Goal: Navigation & Orientation: Find specific page/section

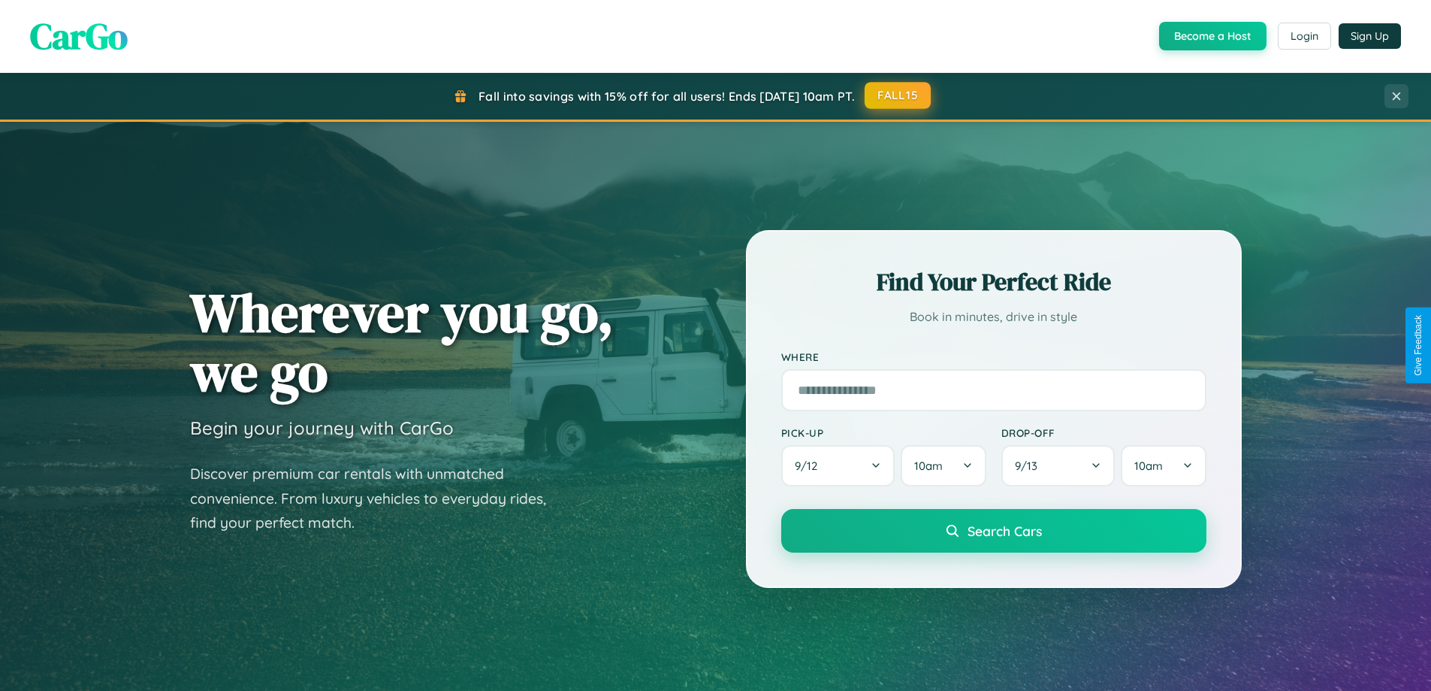
click at [899, 95] on button "FALL15" at bounding box center [898, 95] width 66 height 27
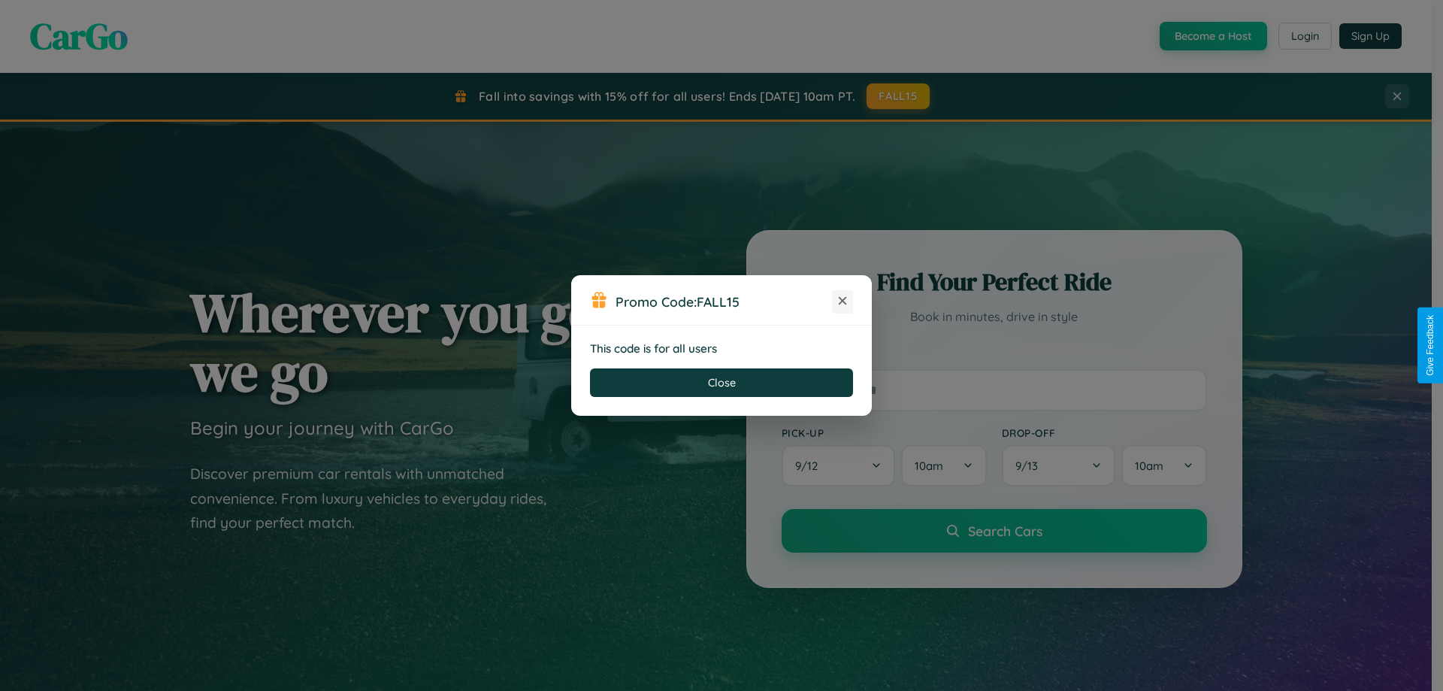
click at [842, 301] on icon at bounding box center [842, 300] width 15 height 15
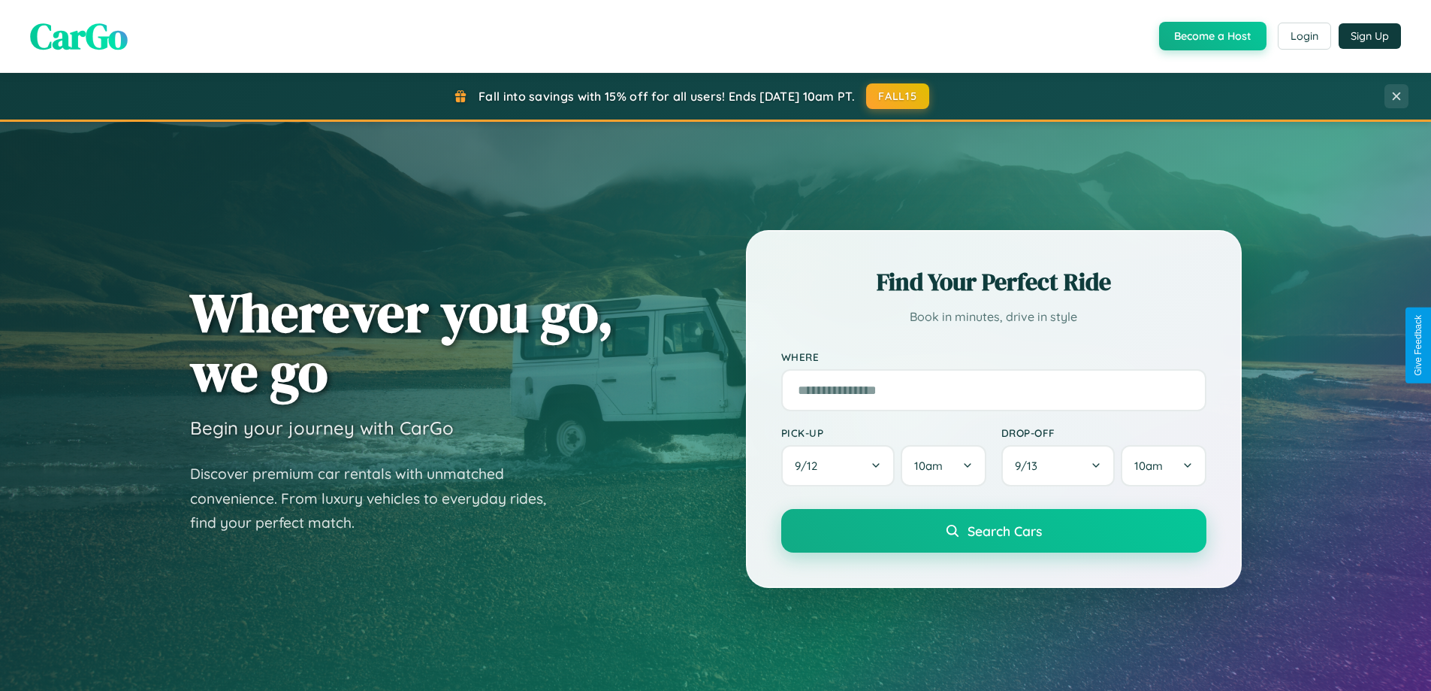
scroll to position [1034, 0]
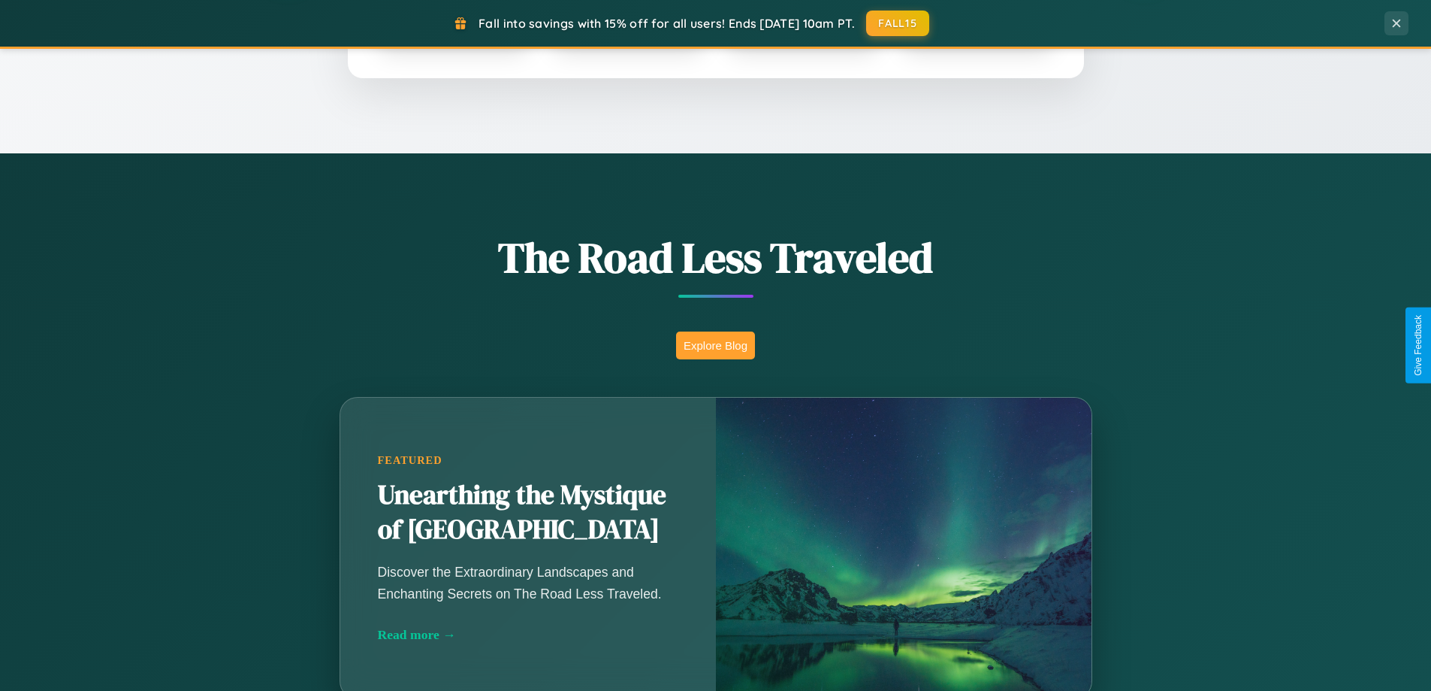
click at [715, 345] on button "Explore Blog" at bounding box center [715, 345] width 79 height 28
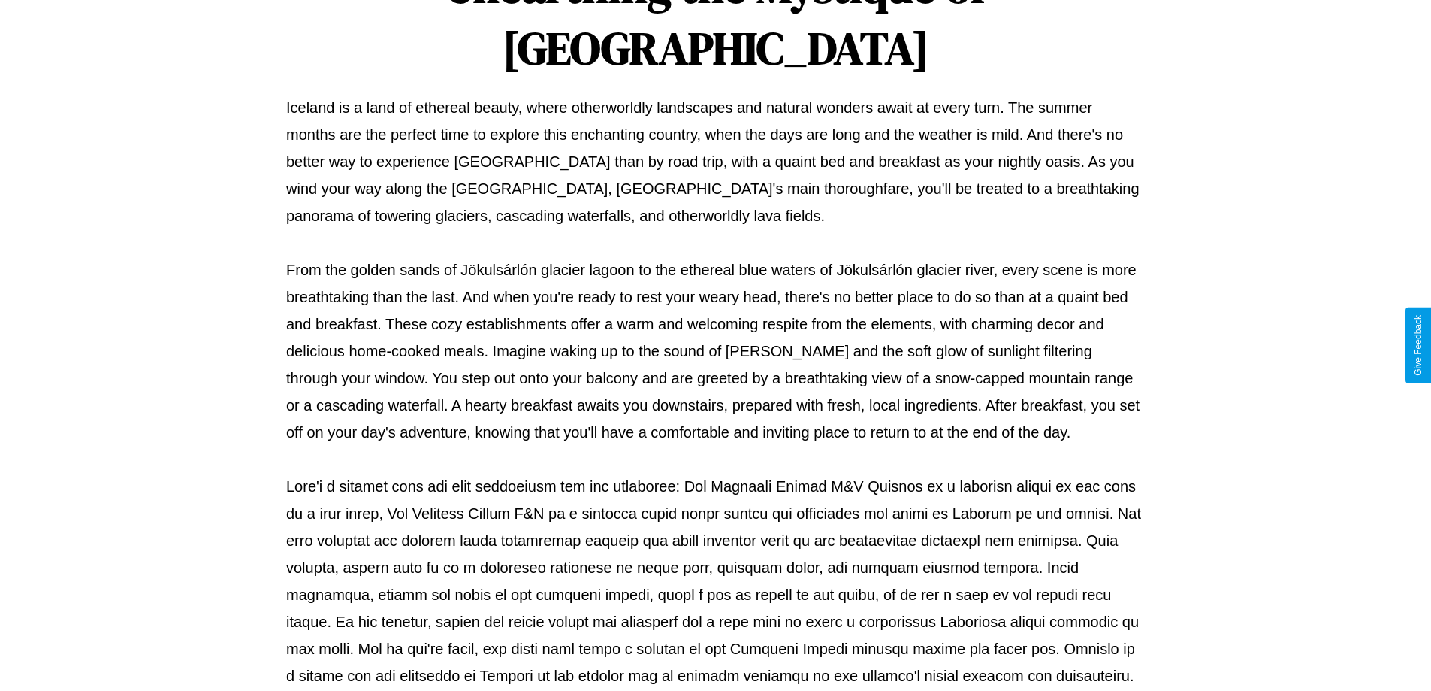
scroll to position [486, 0]
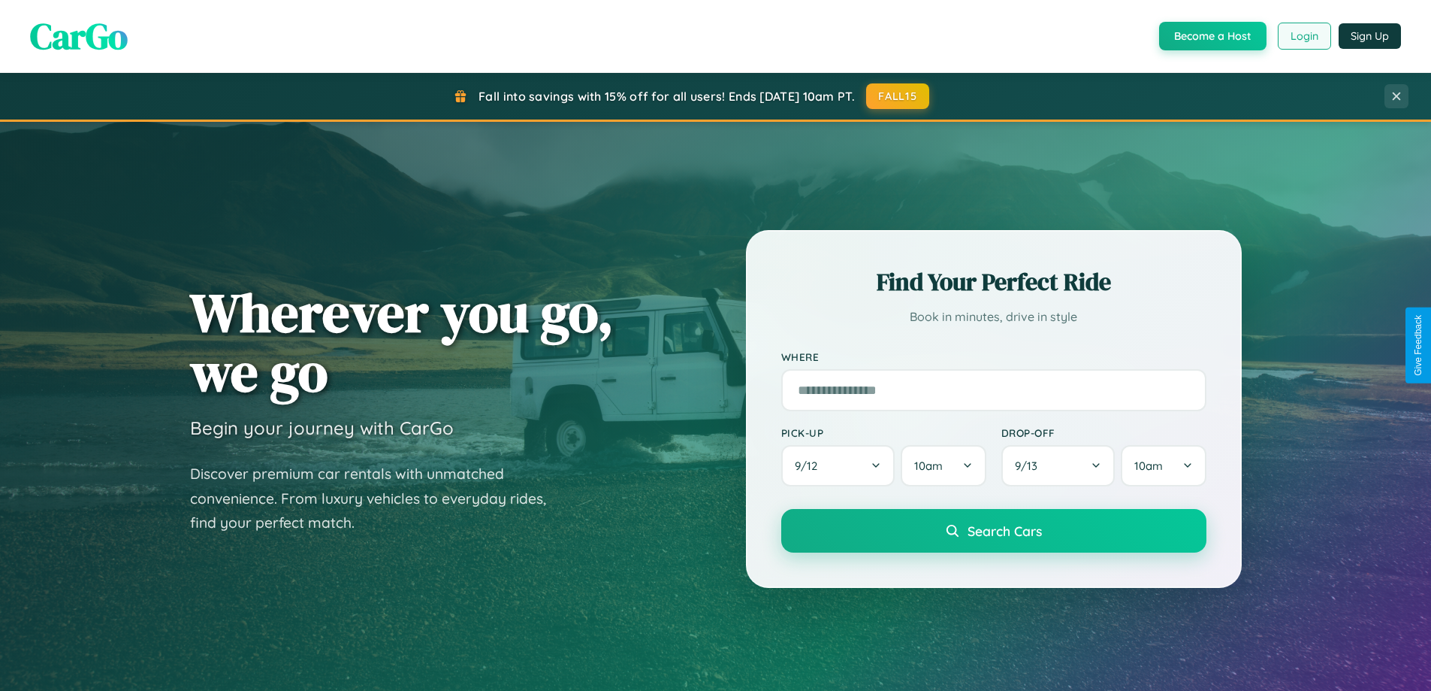
click at [1304, 36] on button "Login" at bounding box center [1304, 36] width 53 height 27
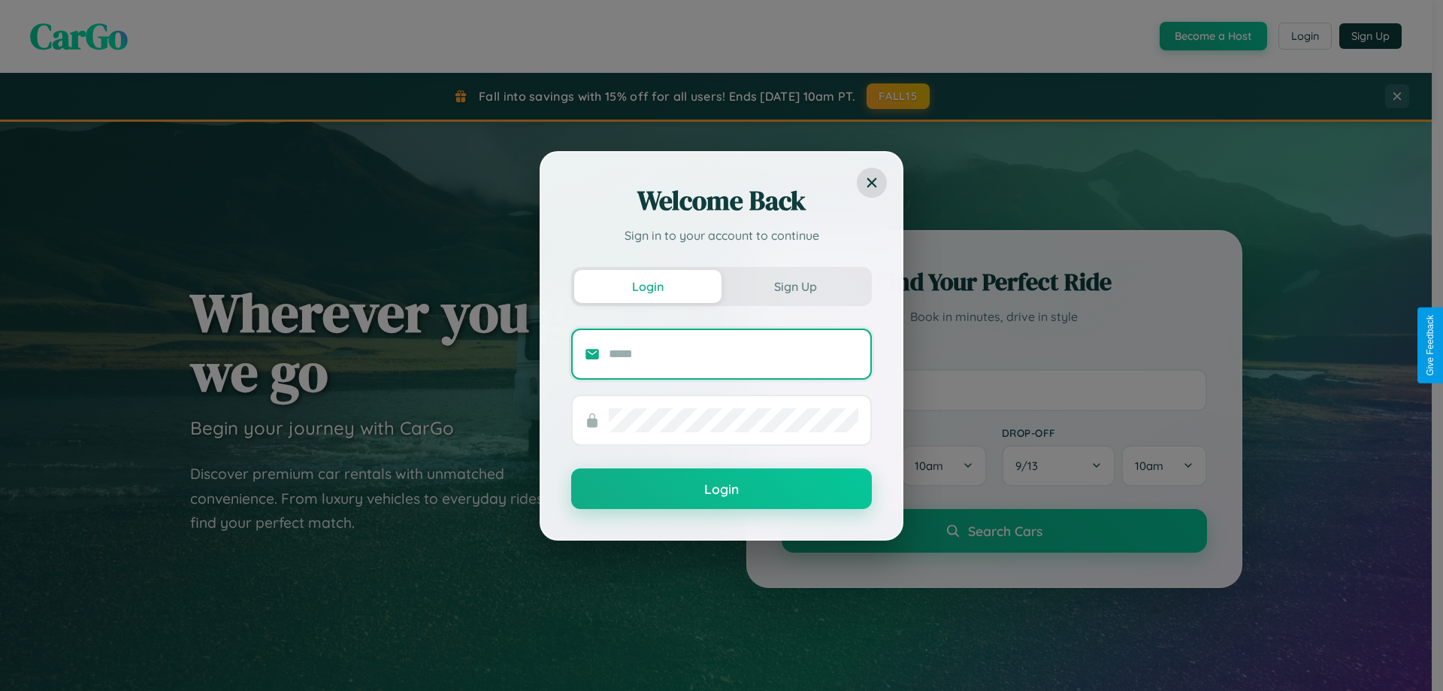
click at [733, 353] on input "text" at bounding box center [733, 354] width 249 height 24
type input "**********"
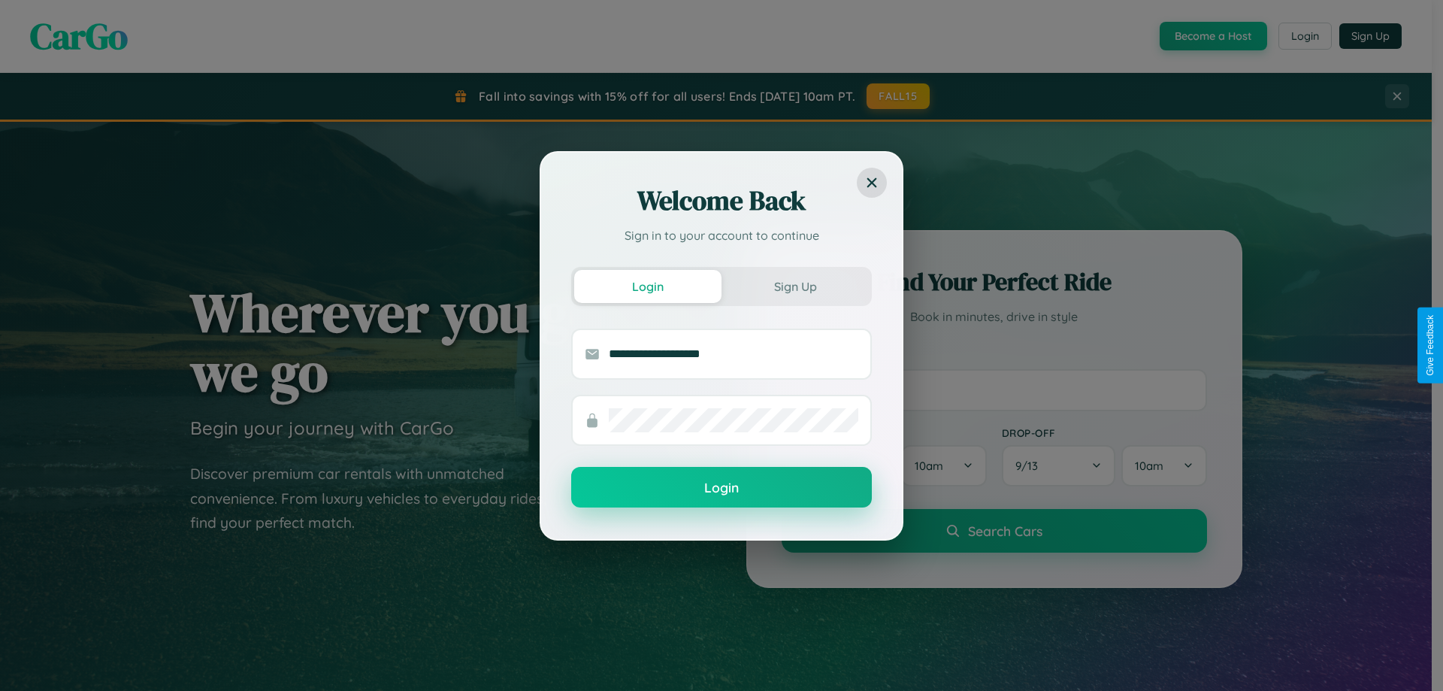
click at [721, 488] on button "Login" at bounding box center [721, 487] width 301 height 41
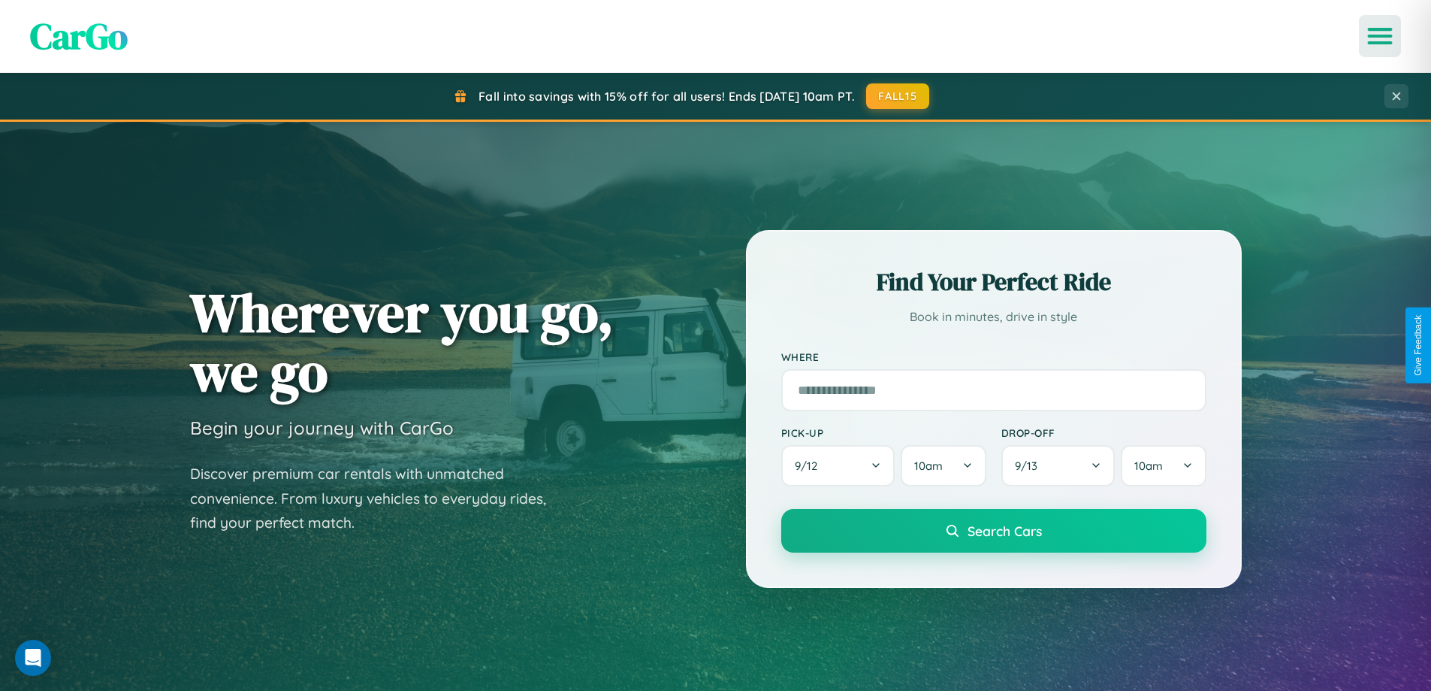
click at [1380, 36] on icon "Open menu" at bounding box center [1381, 36] width 22 height 14
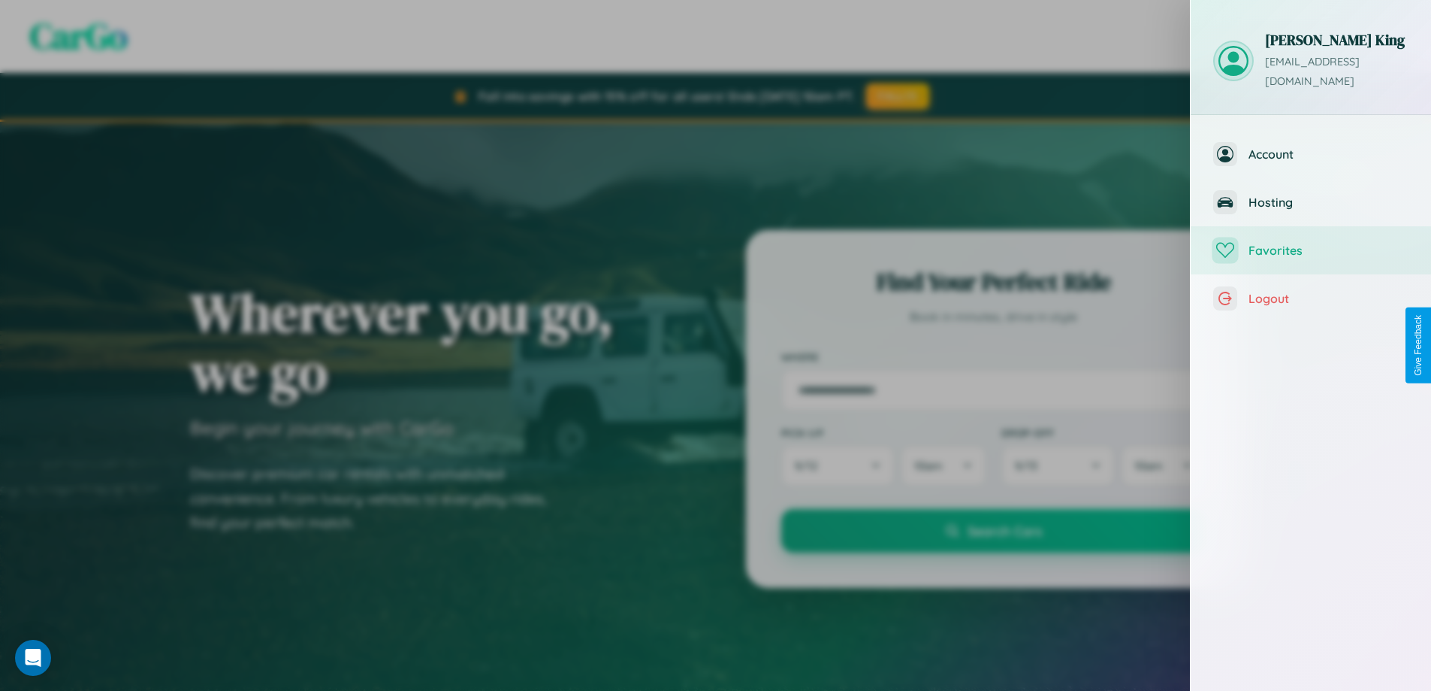
click at [1311, 243] on span "Favorites" at bounding box center [1329, 250] width 160 height 15
